Goal: Task Accomplishment & Management: Use online tool/utility

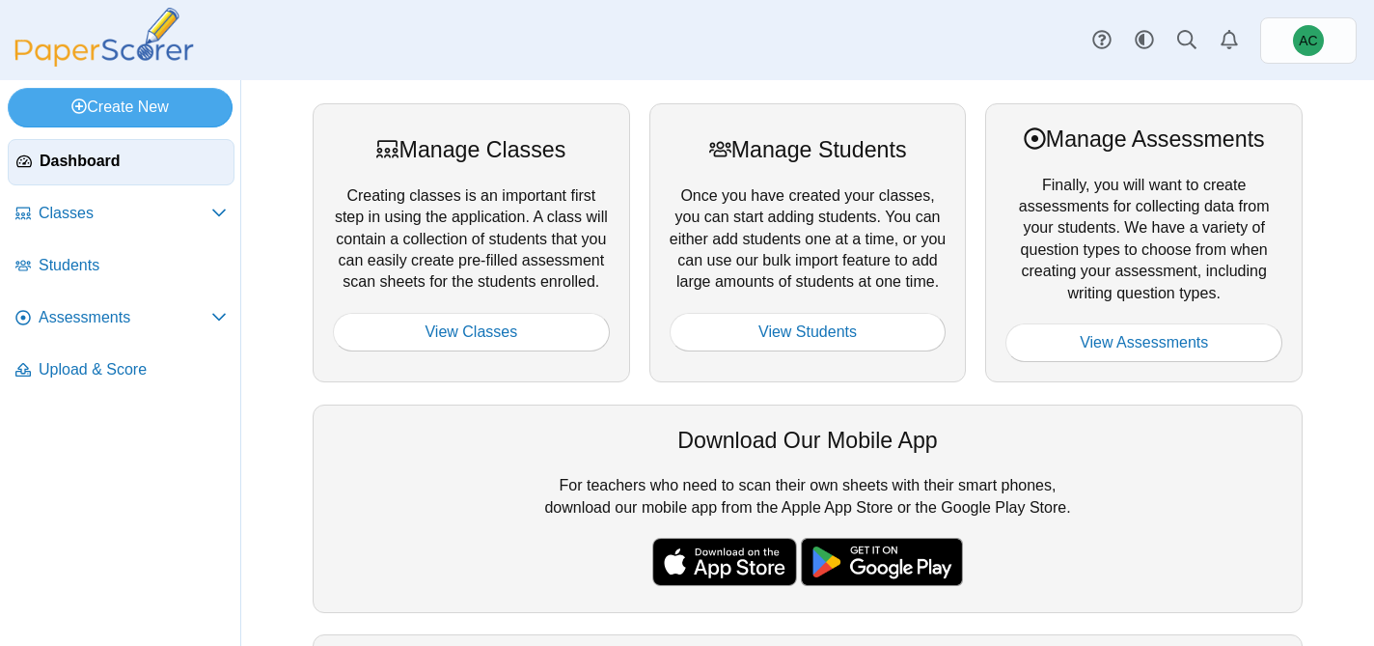
click at [1076, 325] on link "View Assessments" at bounding box center [1144, 342] width 277 height 39
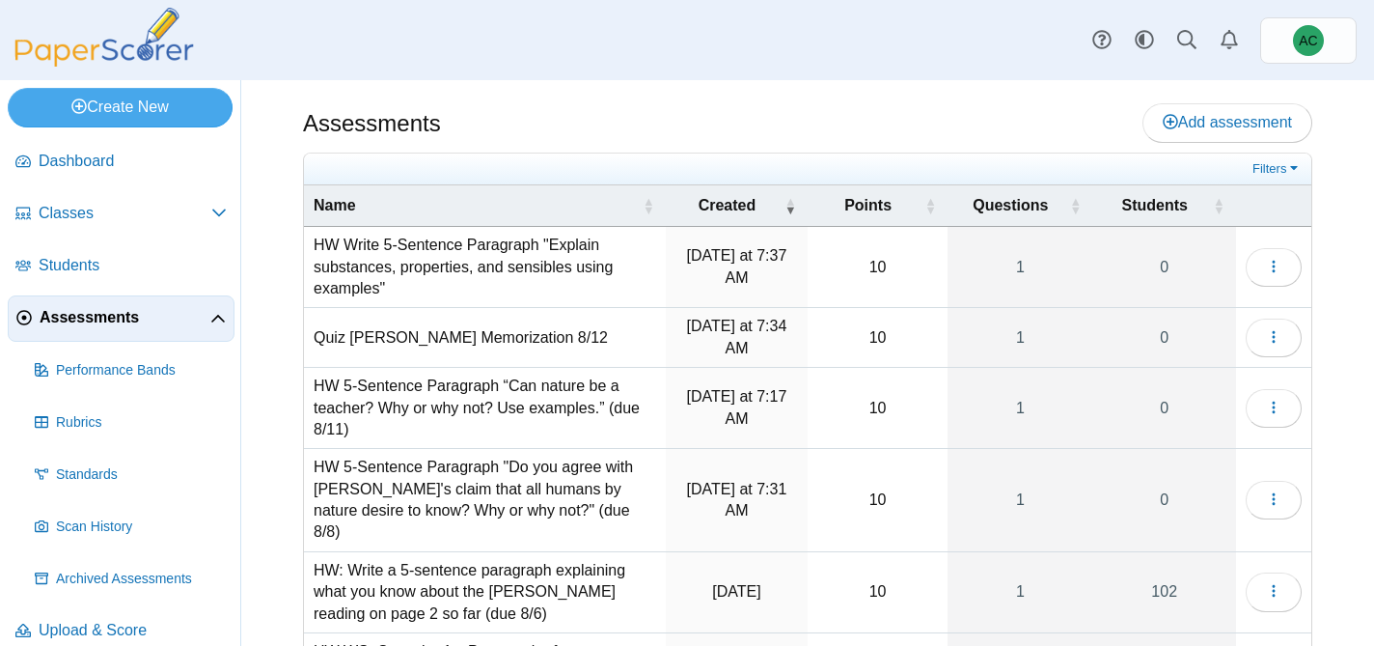
click at [396, 339] on td "Quiz Aristotle Memorization 8/12" at bounding box center [485, 338] width 362 height 60
click at [484, 227] on td "HW Write 5-Sentence Paragraph "Explain substances, properties, and sensibles us…" at bounding box center [485, 267] width 362 height 81
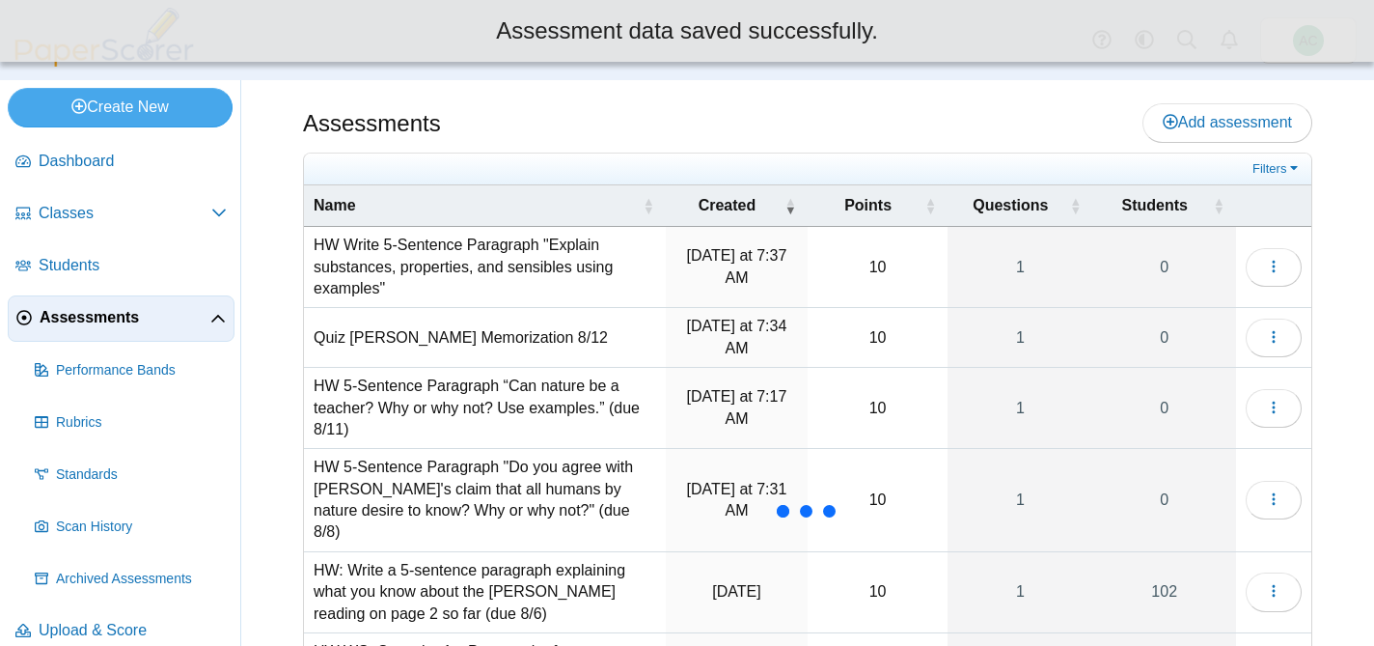
click at [472, 259] on td "HW Write 5-Sentence Paragraph "Explain substances, properties, and sensibles us…" at bounding box center [485, 267] width 362 height 81
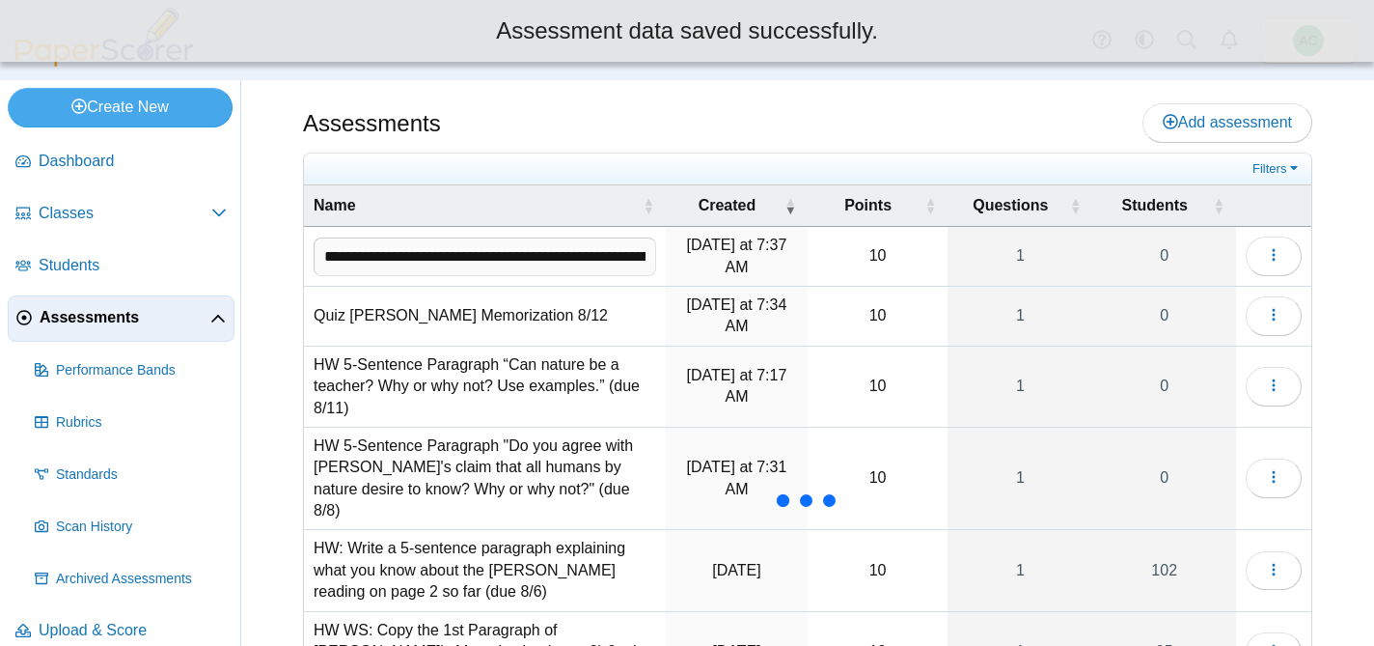
scroll to position [0, 352]
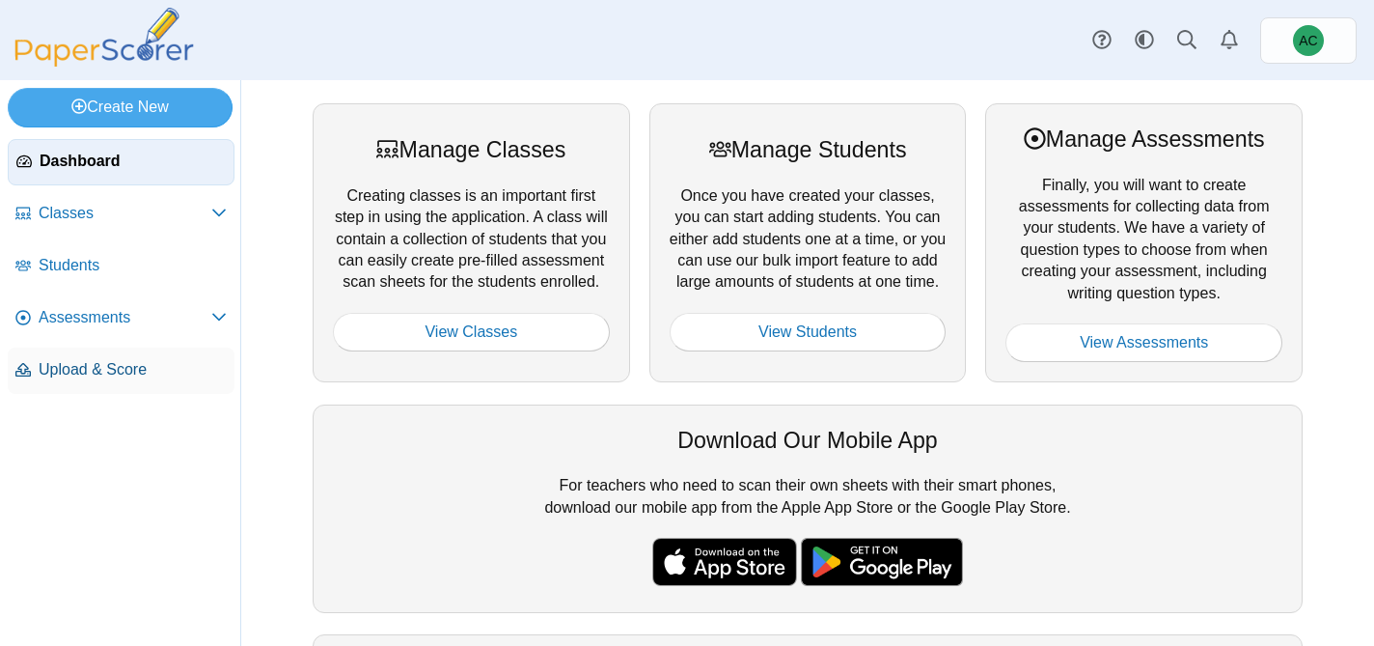
click at [127, 367] on span "Upload & Score" at bounding box center [133, 369] width 188 height 21
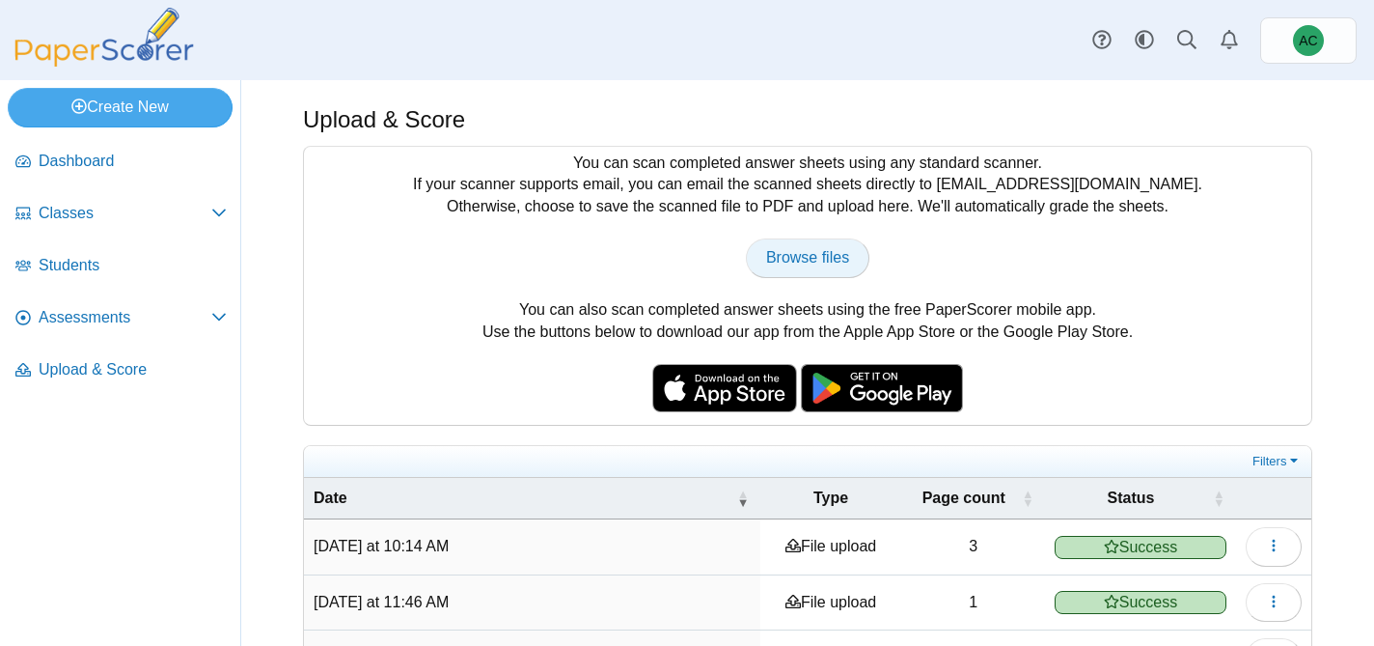
click at [776, 266] on link "Browse files" at bounding box center [808, 257] width 124 height 39
type input "**********"
click at [73, 308] on span "Assessments" at bounding box center [125, 317] width 173 height 21
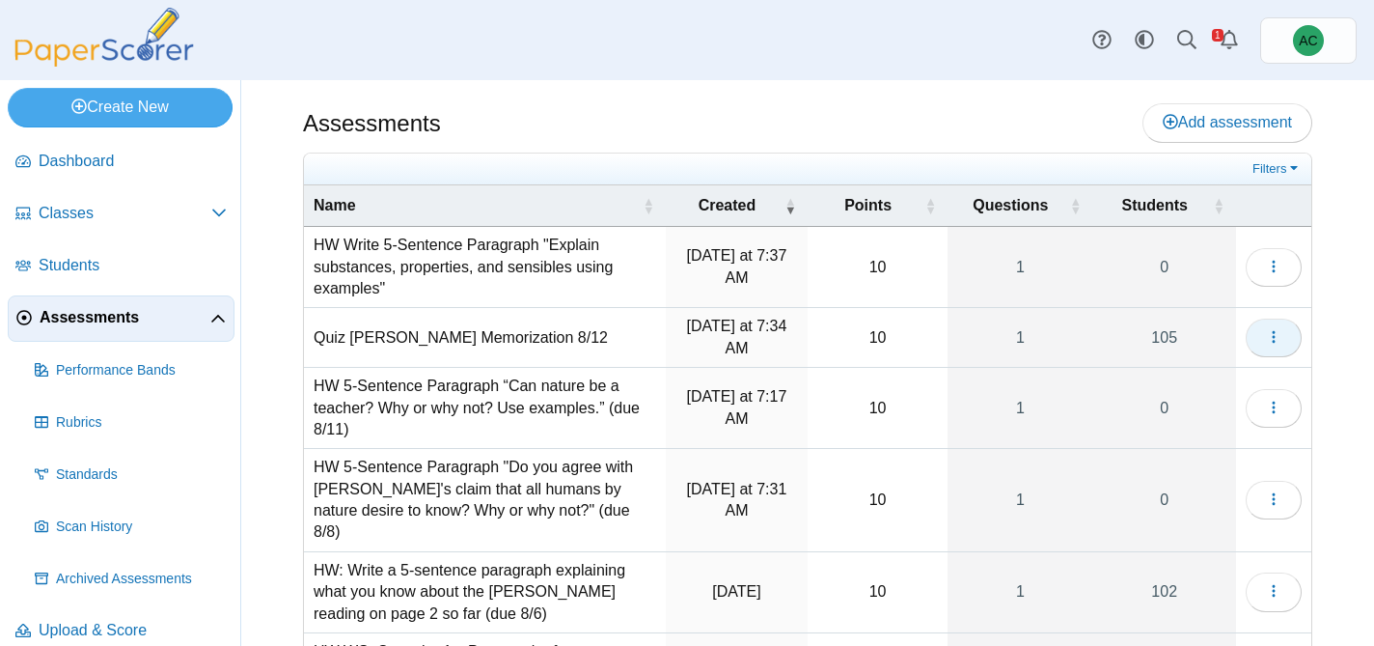
click at [1282, 343] on button "button" at bounding box center [1274, 338] width 56 height 39
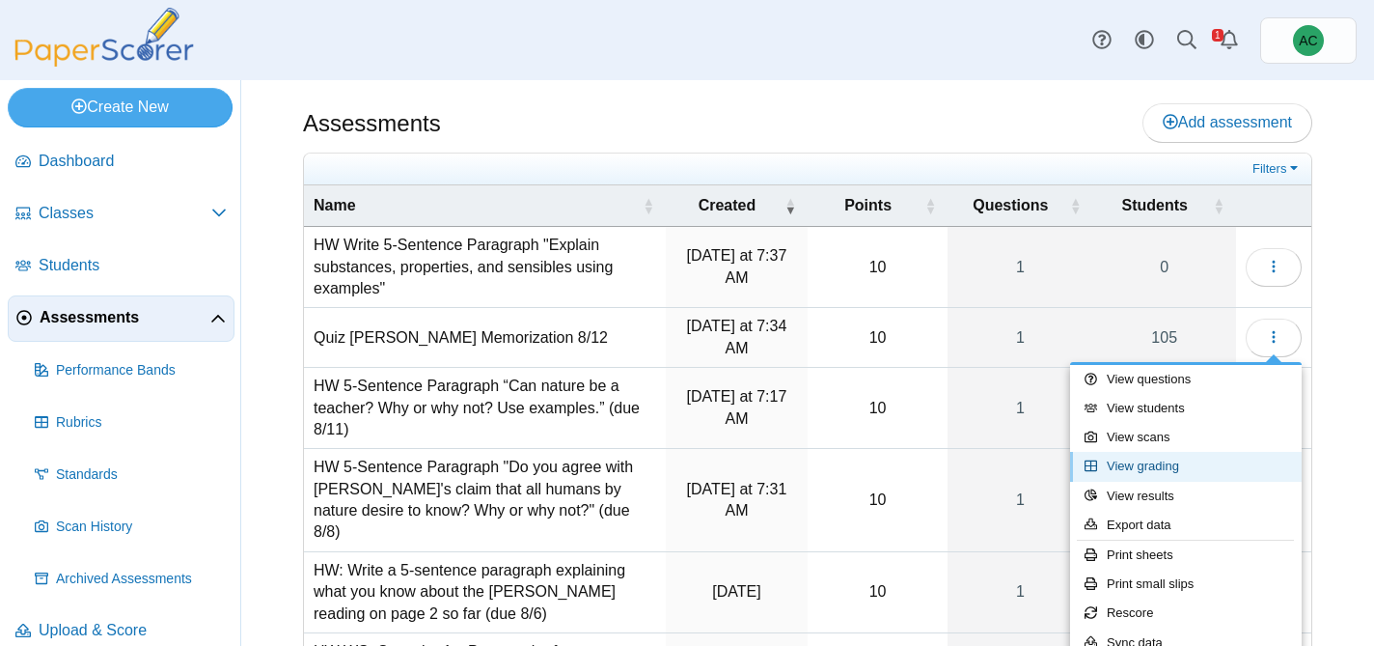
click at [1154, 471] on link "View grading" at bounding box center [1186, 466] width 232 height 29
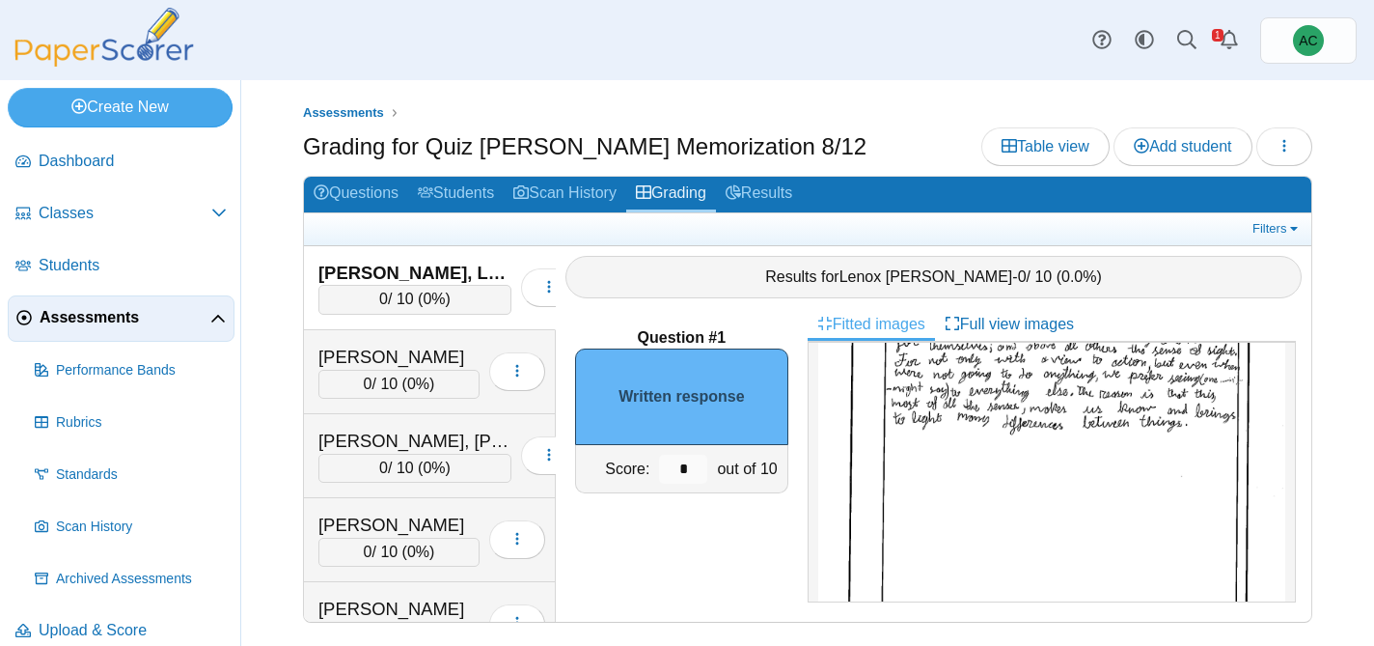
scroll to position [118, 0]
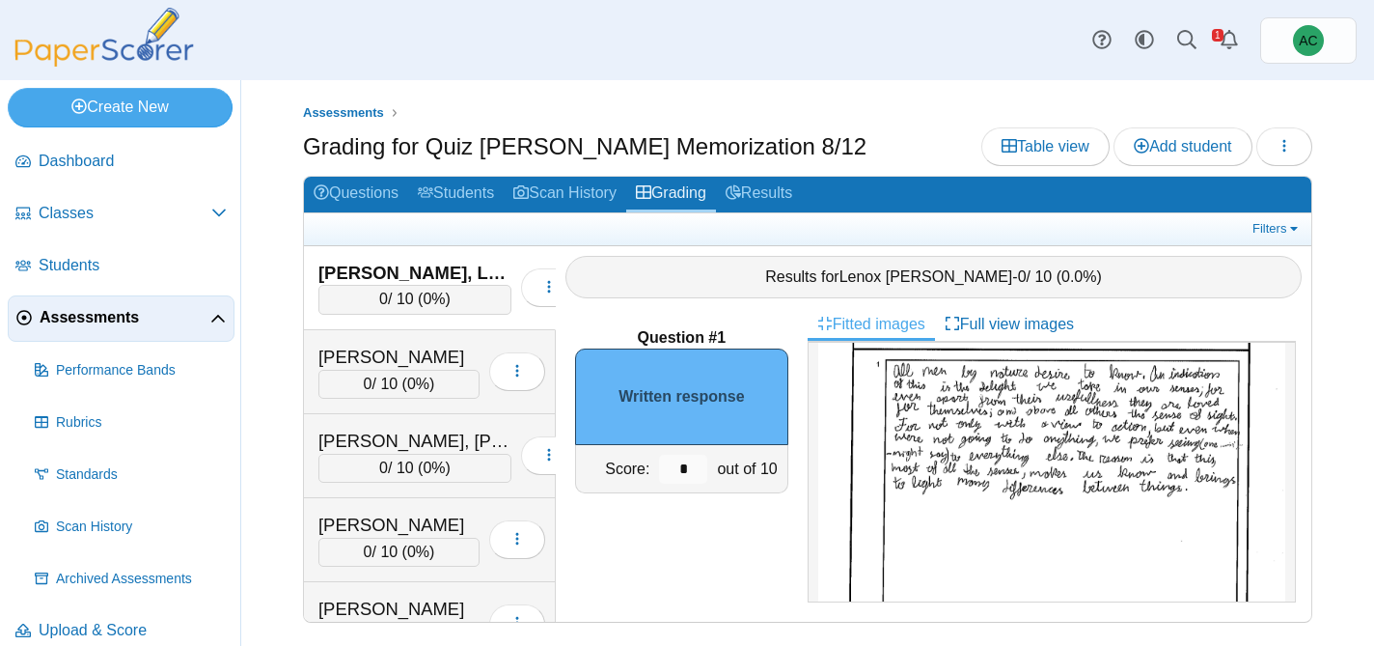
click at [1064, 447] on img at bounding box center [1051, 536] width 467 height 603
click at [346, 356] on div "[PERSON_NAME]" at bounding box center [399, 357] width 161 height 25
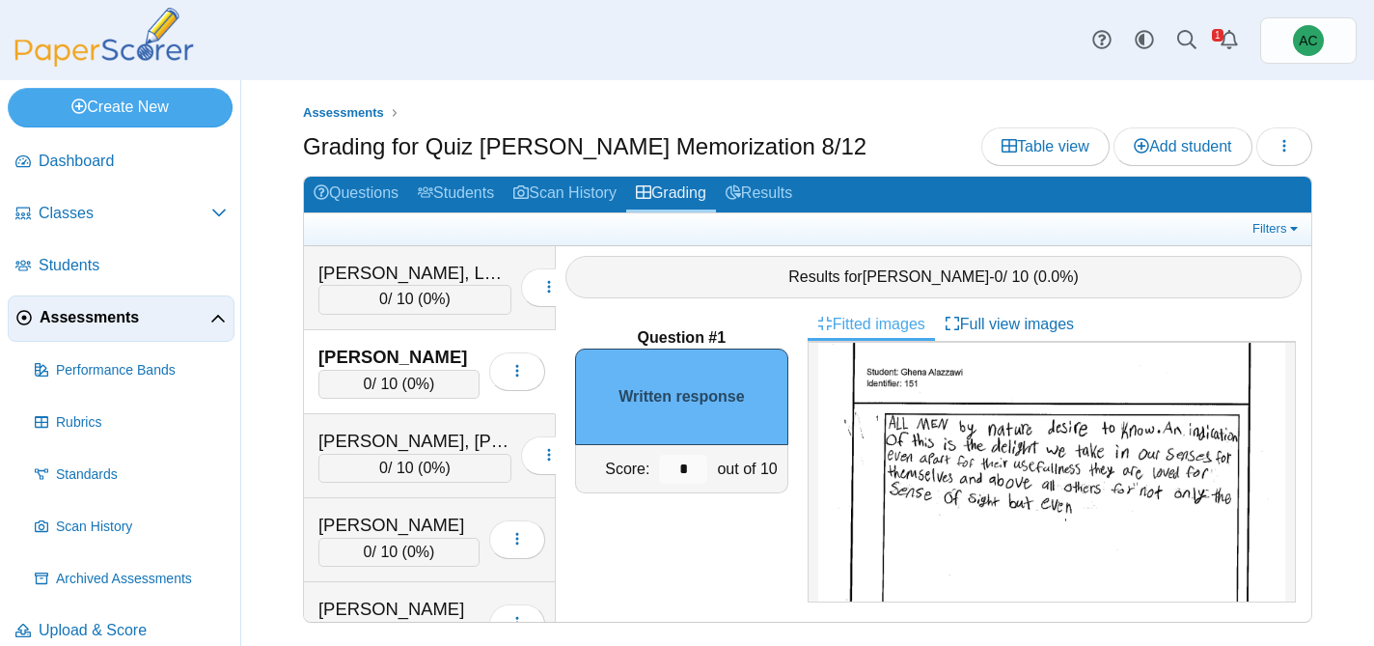
scroll to position [0, 0]
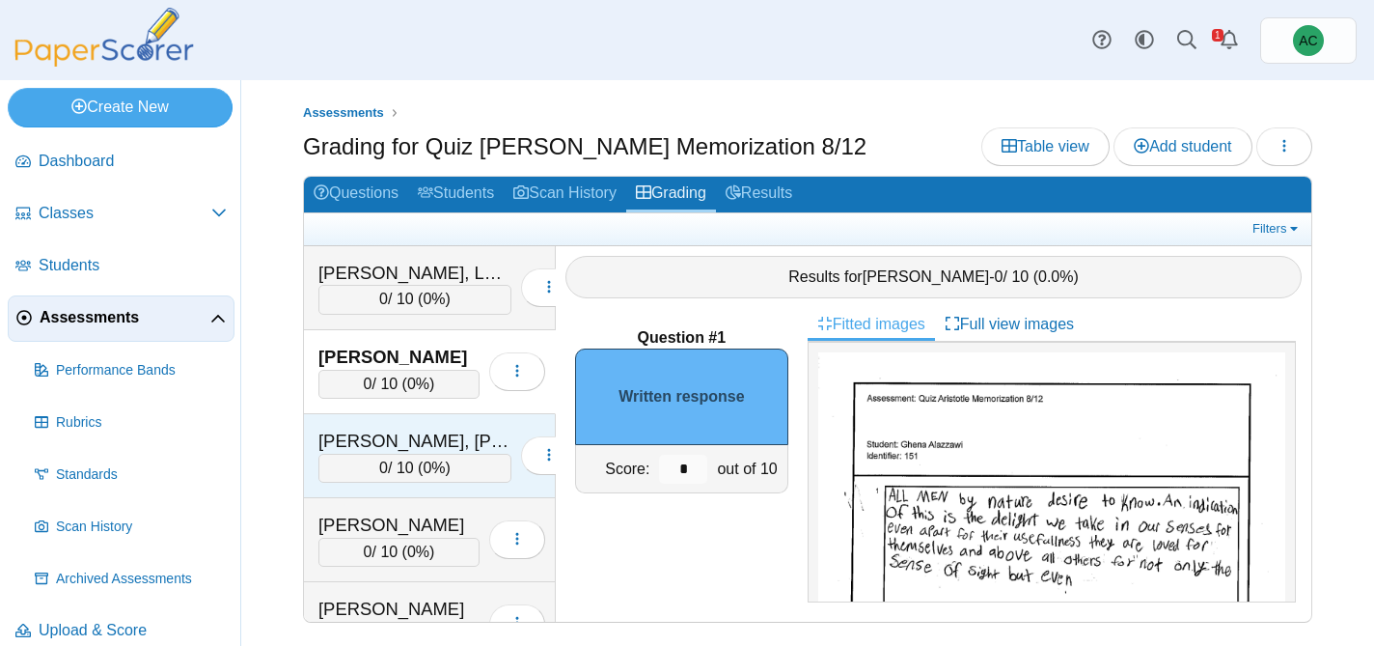
click at [381, 441] on div "[PERSON_NAME], [PERSON_NAME] [PERSON_NAME]" at bounding box center [415, 441] width 193 height 25
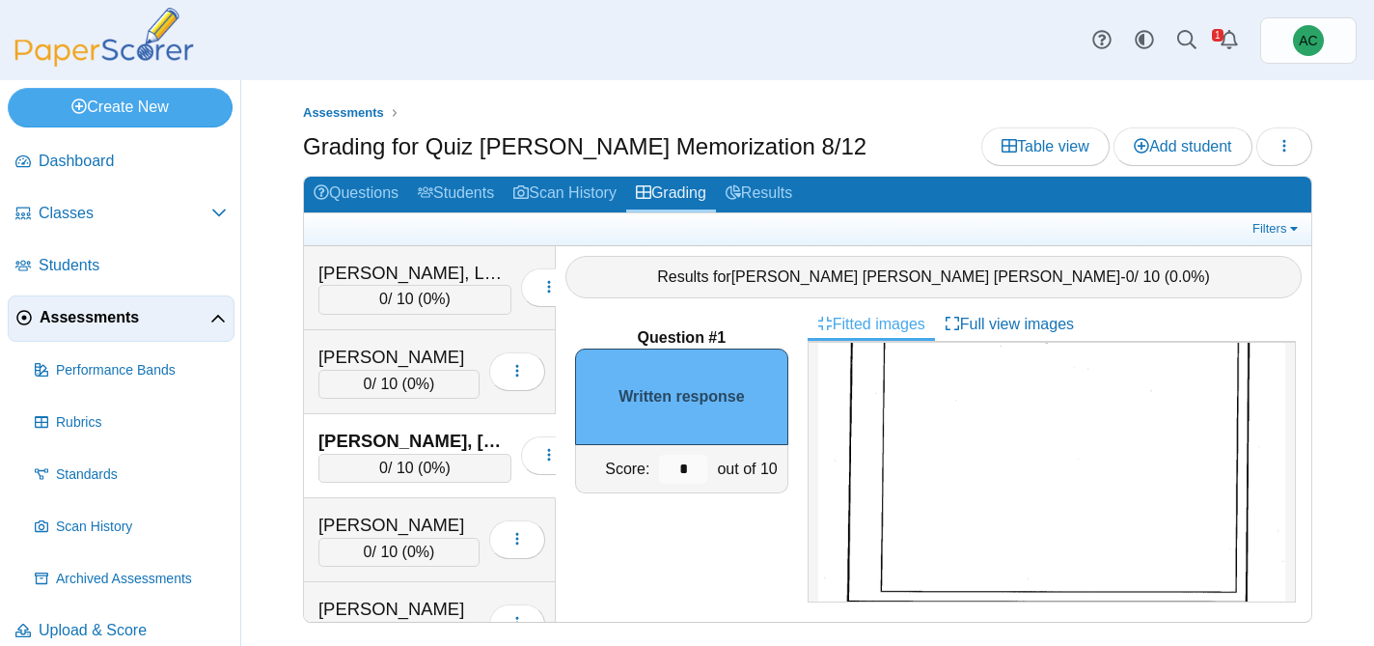
scroll to position [370, 0]
